Goal: Information Seeking & Learning: Learn about a topic

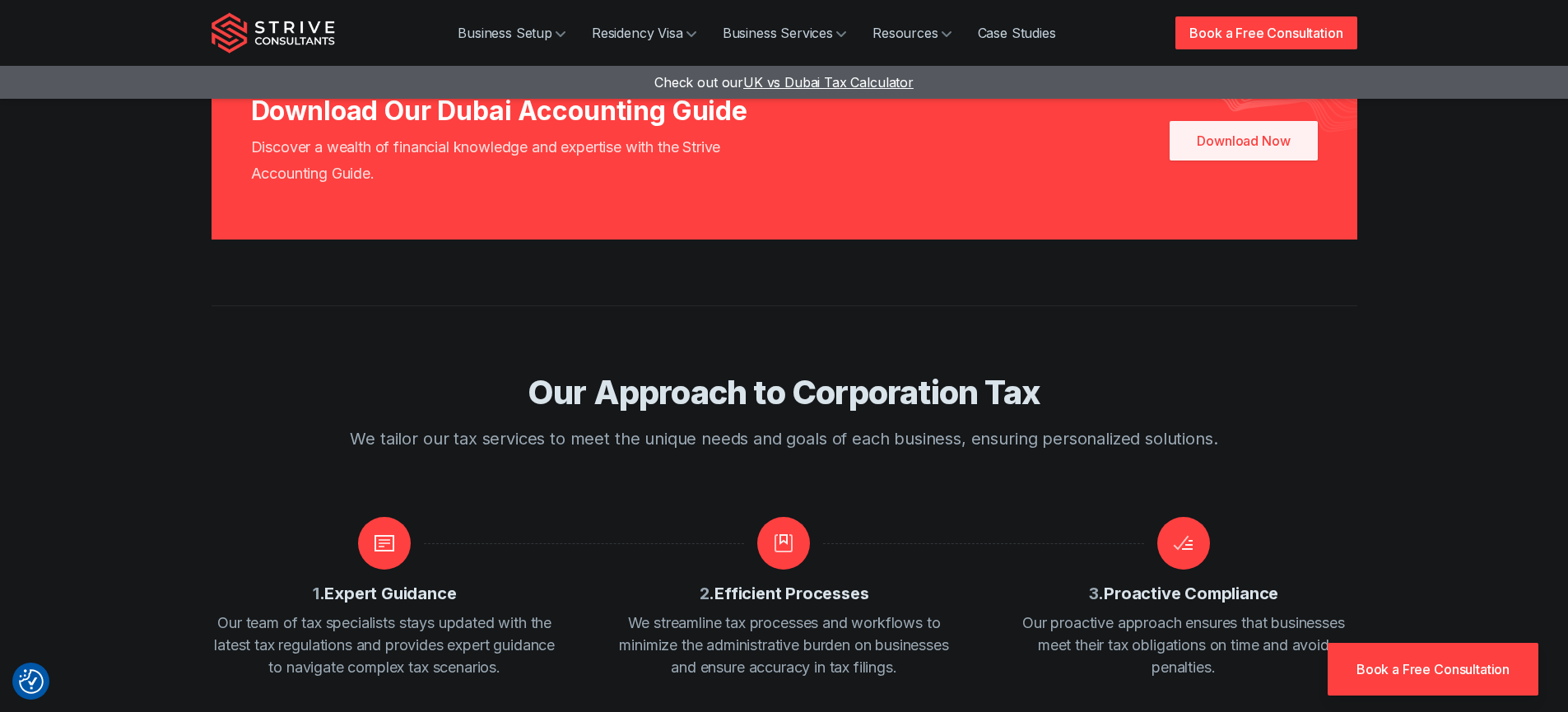
scroll to position [1140, 0]
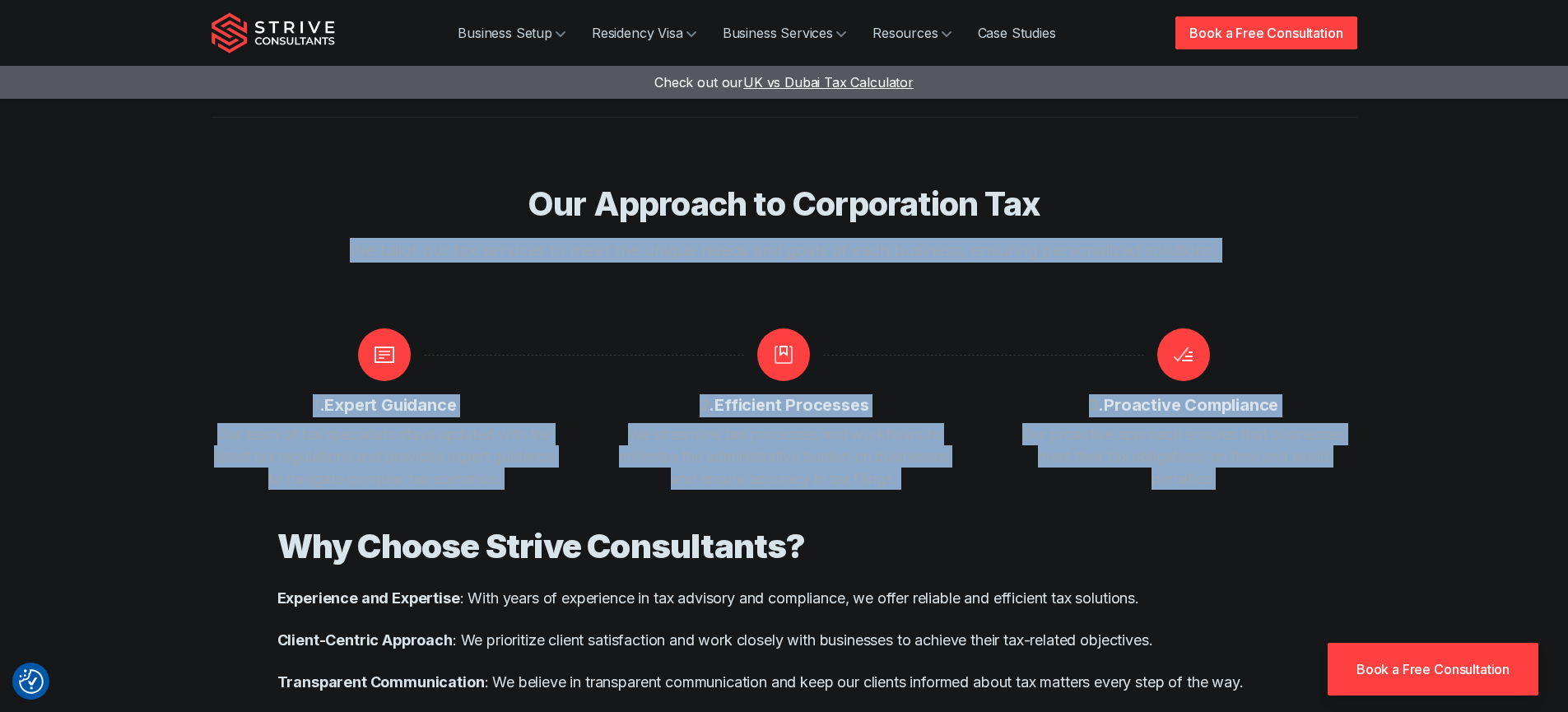
drag, startPoint x: 1247, startPoint y: 508, endPoint x: 839, endPoint y: 275, distance: 469.8
click at [491, 237] on main "Business Setup Residency Visa Business Services Resources Case Studies Book a F…" at bounding box center [784, 721] width 1568 height 3723
click at [1092, 310] on div "Our Approach to Corporation Tax We tailor our tax services to meet the unique n…" at bounding box center [784, 256] width 1054 height 145
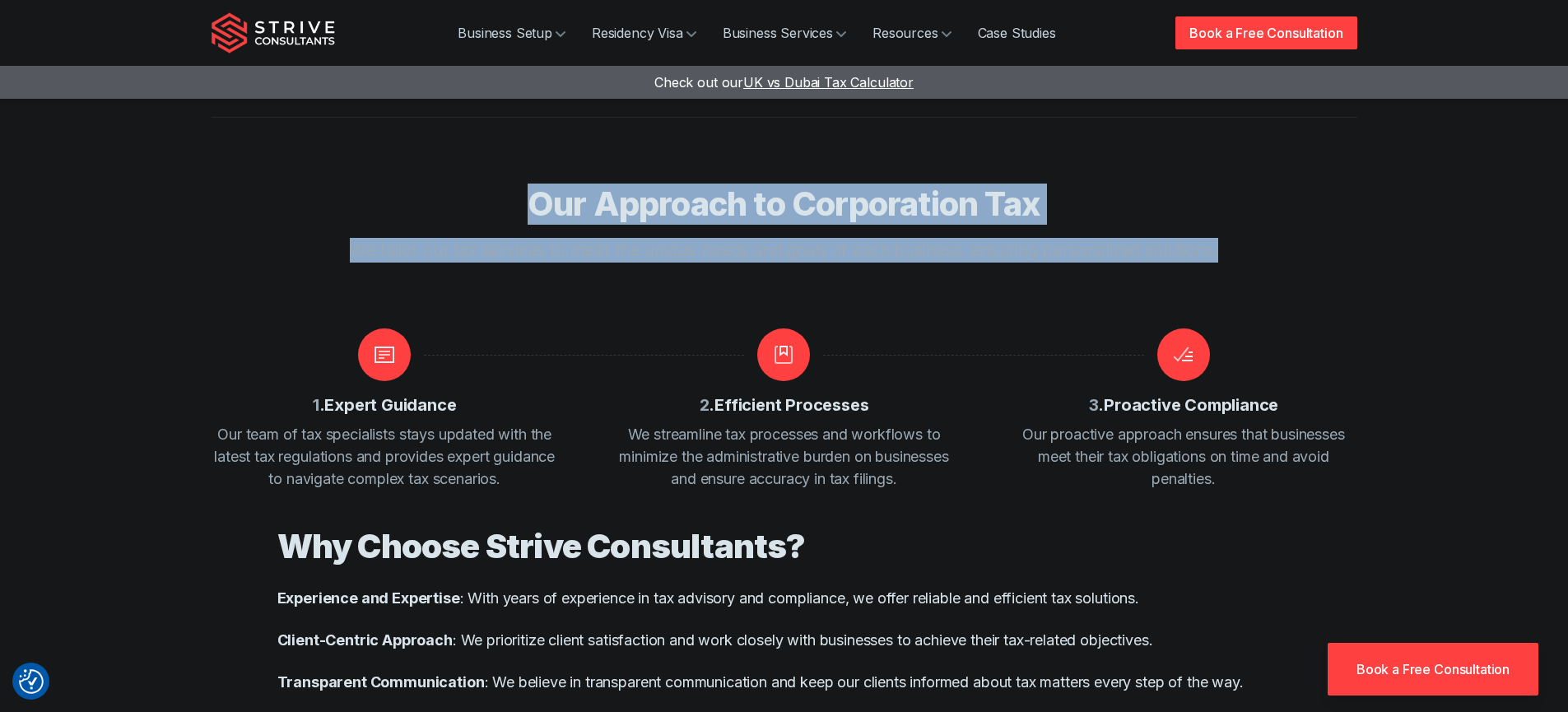
drag, startPoint x: 1242, startPoint y: 279, endPoint x: 523, endPoint y: 207, distance: 722.6
click at [523, 207] on div "Our Approach to Corporation Tax We tailor our tax services to meet the unique n…" at bounding box center [784, 256] width 1054 height 145
copy div "Our Approach to Corporation Tax We tailor our tax services to meet the unique n…"
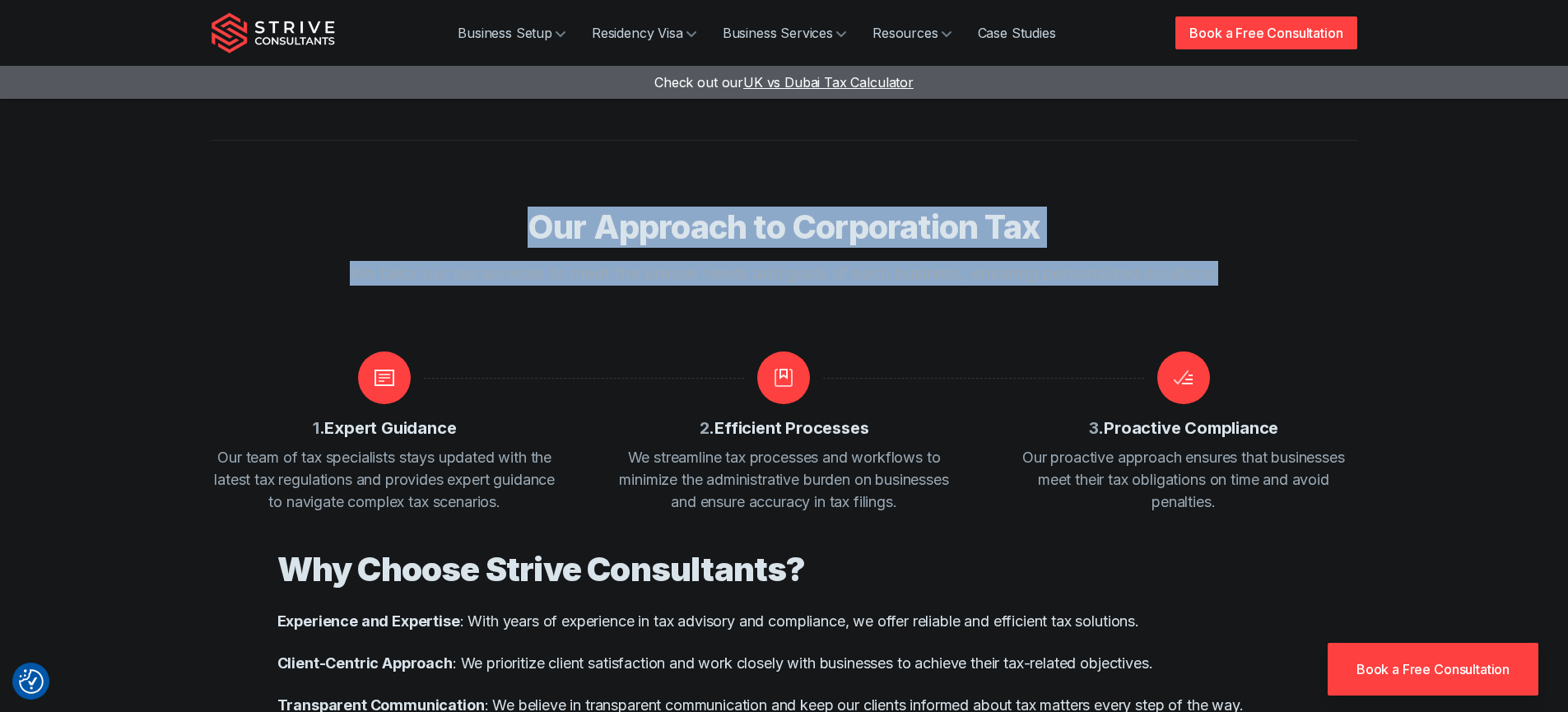
scroll to position [1139, 0]
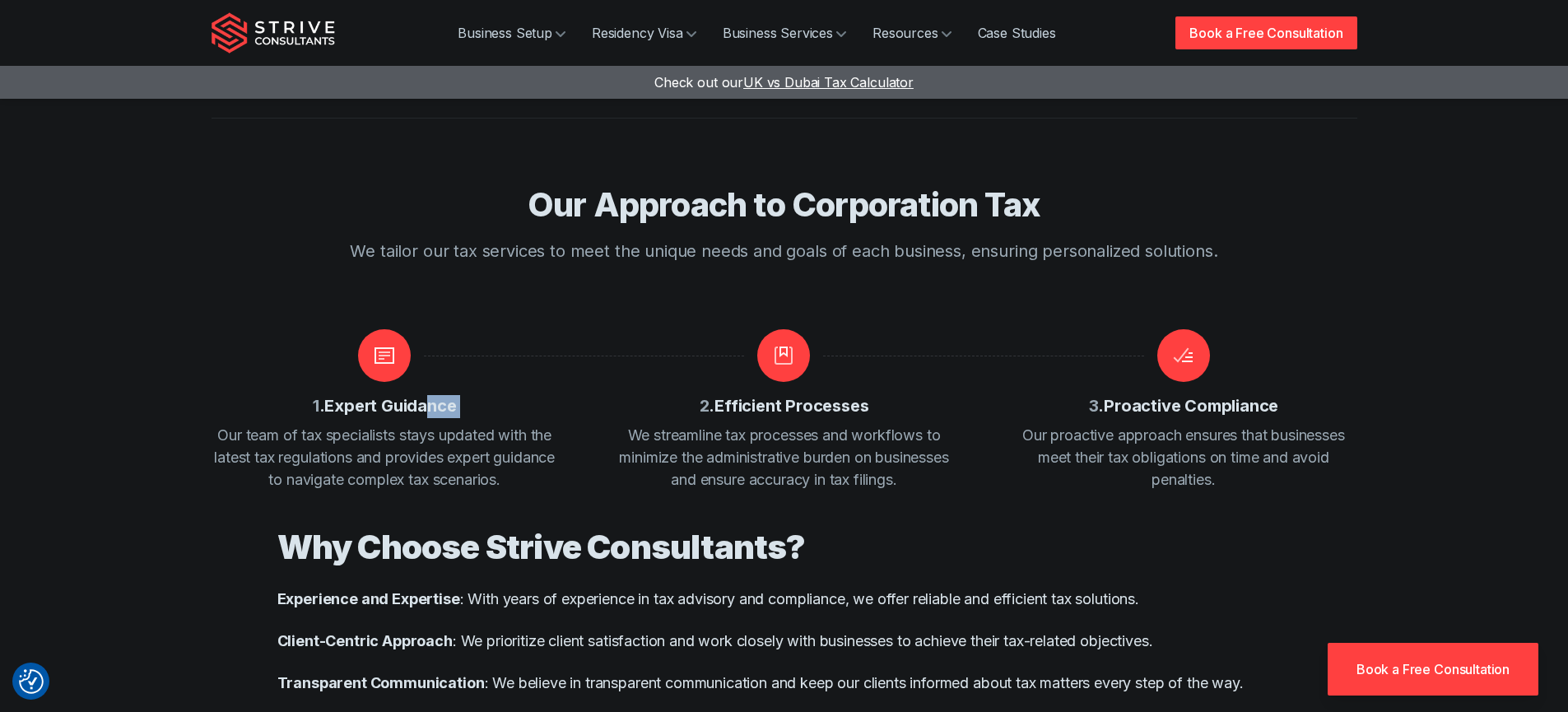
drag, startPoint x: 475, startPoint y: 426, endPoint x: 428, endPoint y: 425, distance: 47.0
click at [428, 425] on div "1 . Expert Guidance Our team of tax specialists stays updated with the latest t…" at bounding box center [385, 410] width 347 height 162
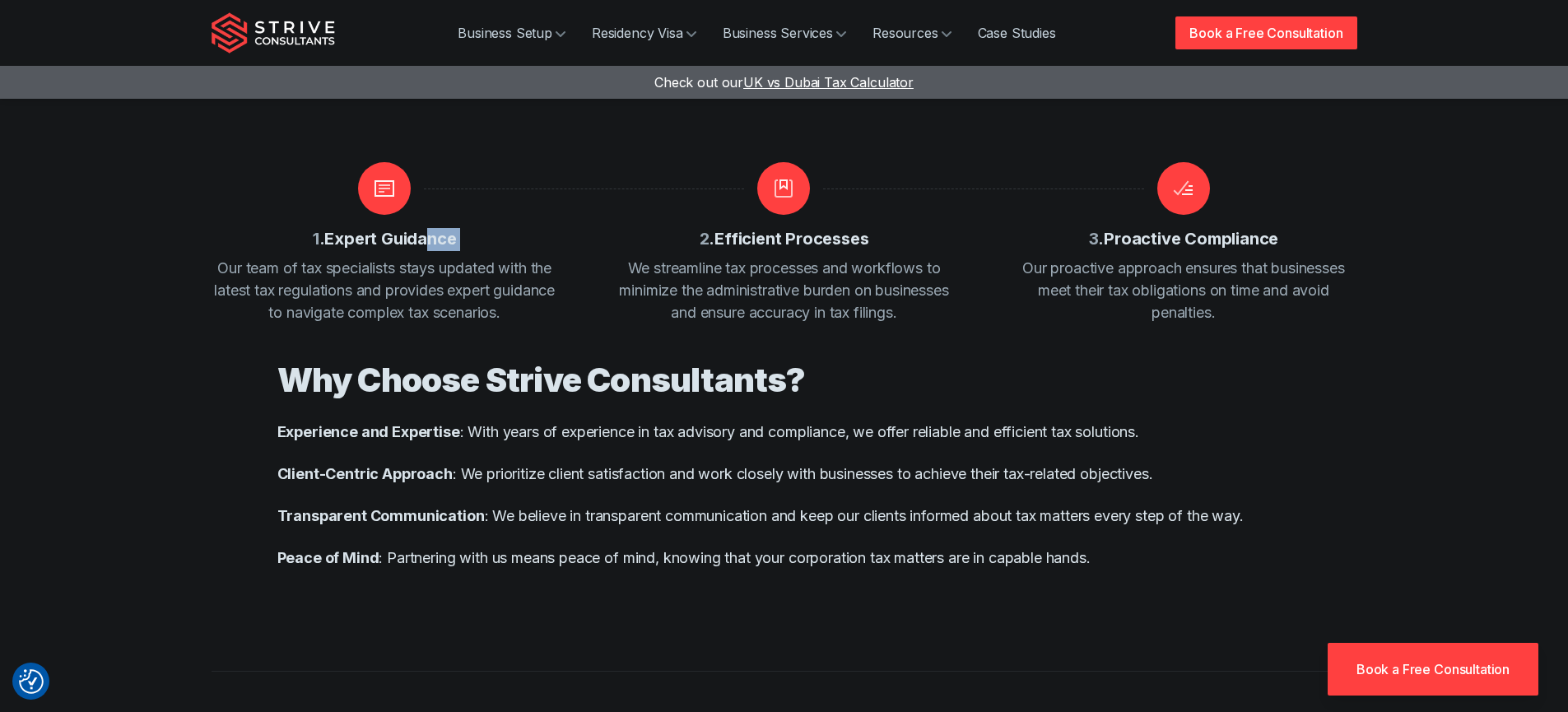
scroll to position [1305, 0]
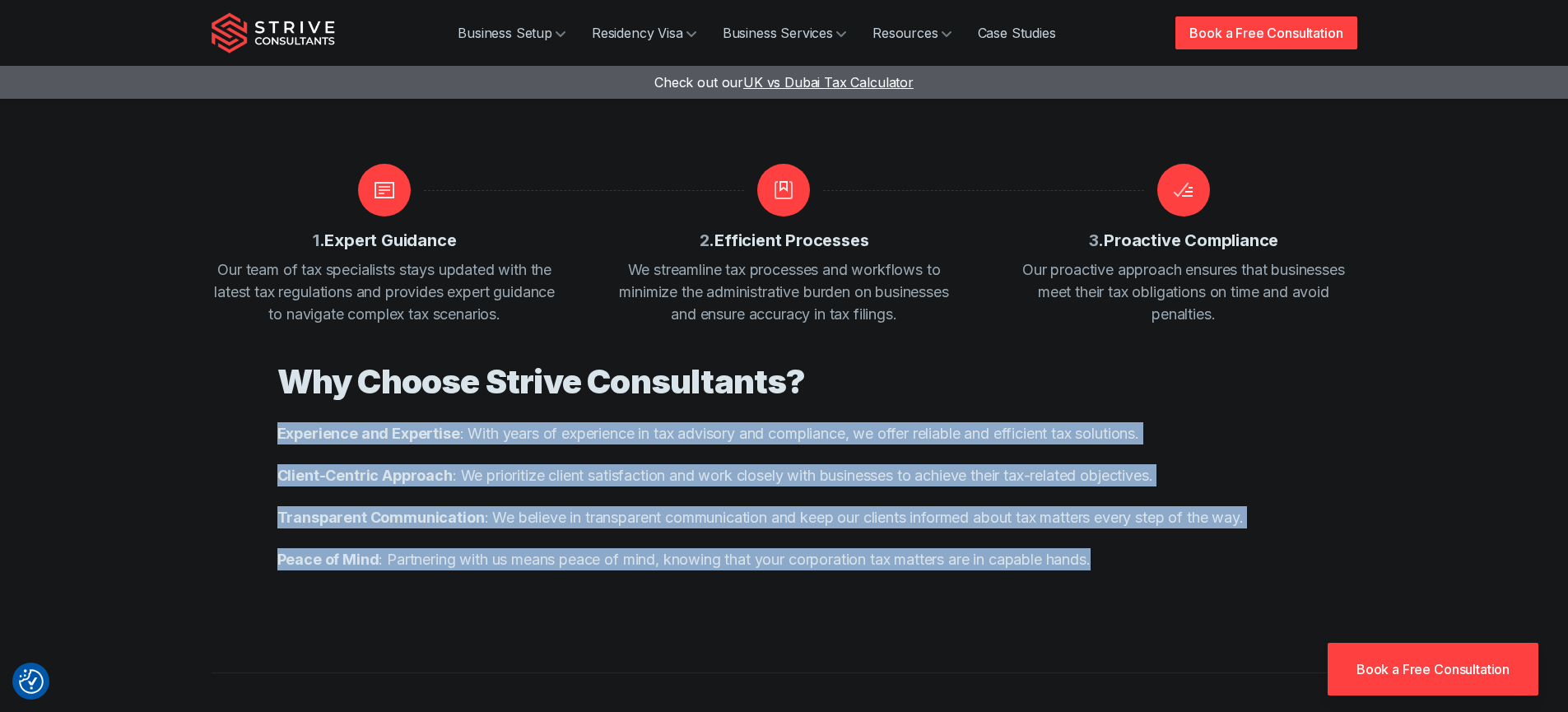
drag, startPoint x: 1140, startPoint y: 587, endPoint x: 275, endPoint y: 444, distance: 876.7
click at [275, 444] on div "Why Choose Strive Consultants? Experience and Expertise : With years of experie…" at bounding box center [784, 466] width 1054 height 282
copy div "Experience and Expertise : With years of experience in tax advisory and complia…"
click at [1145, 593] on div "Why Choose Strive Consultants? Experience and Expertise : With years of experie…" at bounding box center [784, 466] width 1014 height 282
drag, startPoint x: 882, startPoint y: 536, endPoint x: 274, endPoint y: 446, distance: 614.6
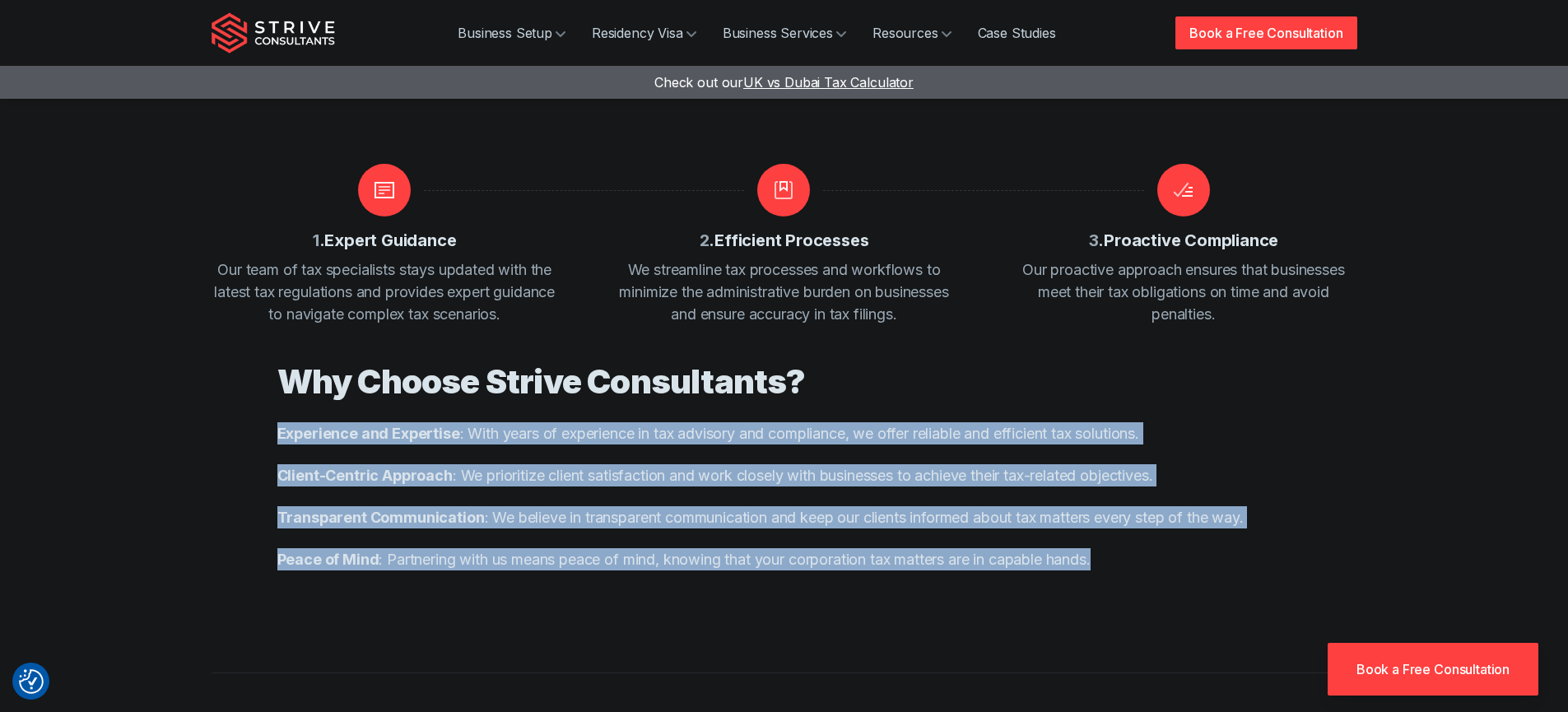
click at [274, 446] on div "Why Choose Strive Consultants? Experience and Expertise : With years of experie…" at bounding box center [784, 466] width 1054 height 282
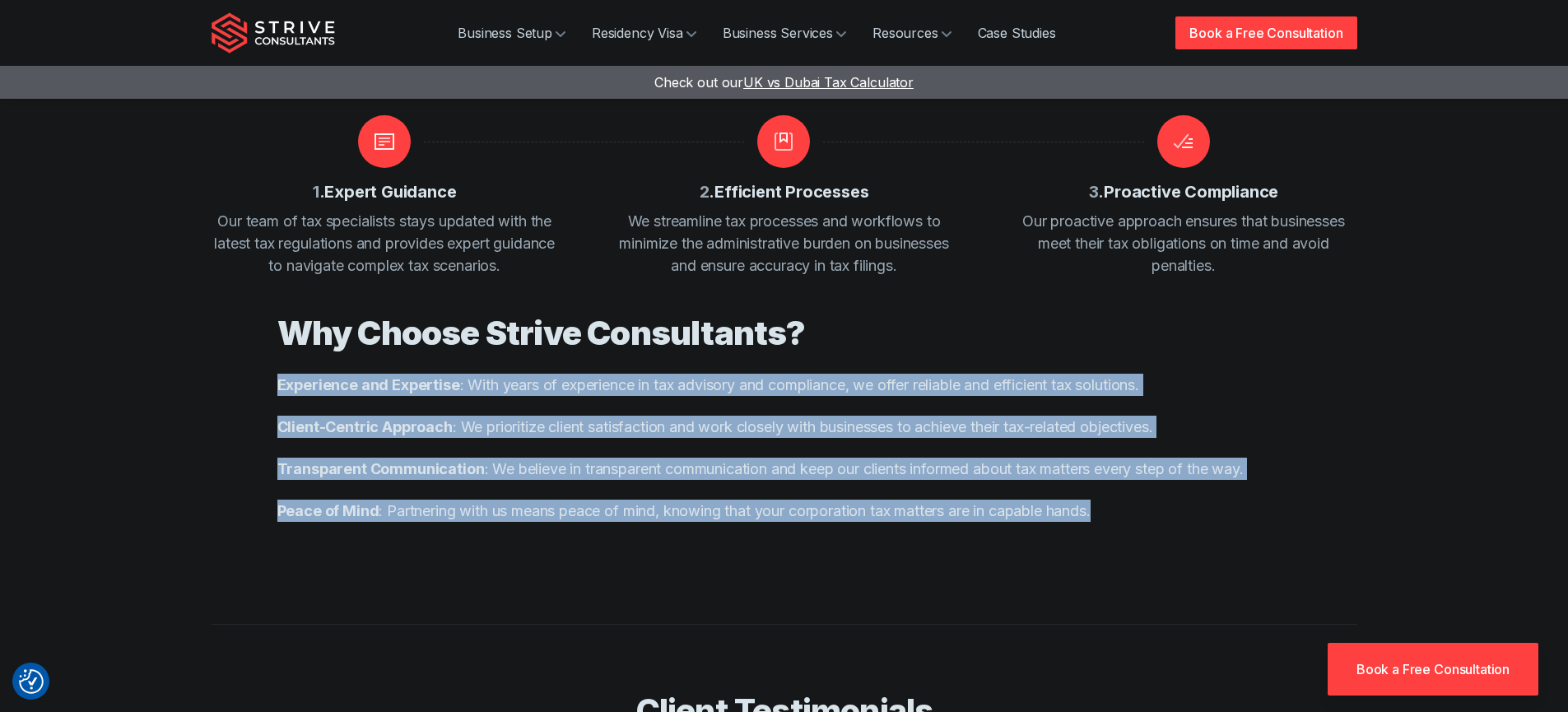
scroll to position [1214, 0]
